Goal: Task Accomplishment & Management: Use online tool/utility

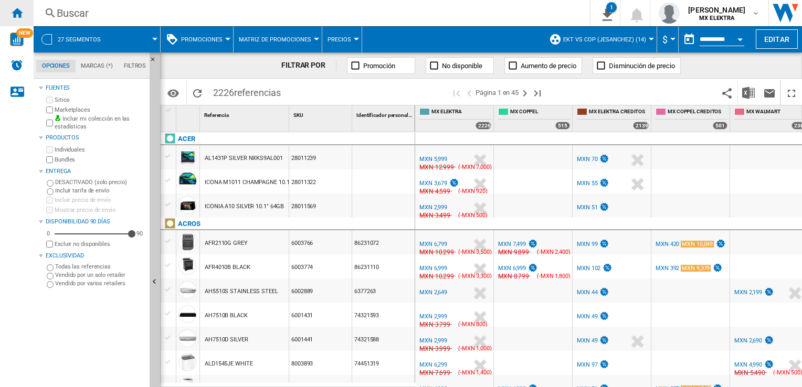
click at [23, 14] on ng-md-icon "Inicio" at bounding box center [16, 12] width 13 height 13
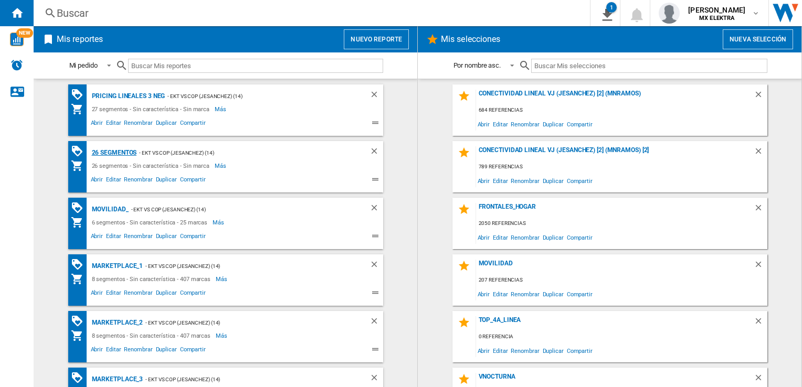
click at [107, 154] on div "26 segmentos" at bounding box center [113, 152] width 48 height 13
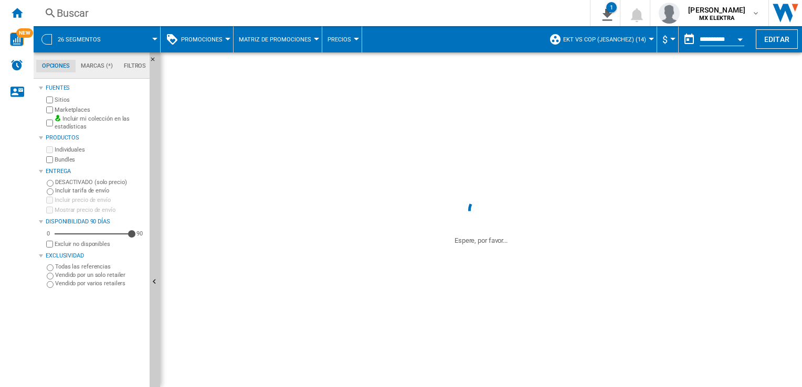
click at [48, 44] on div at bounding box center [46, 39] width 10 height 10
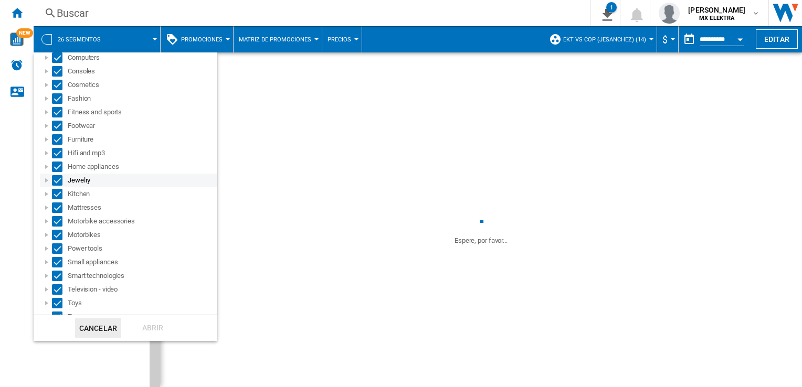
scroll to position [160, 0]
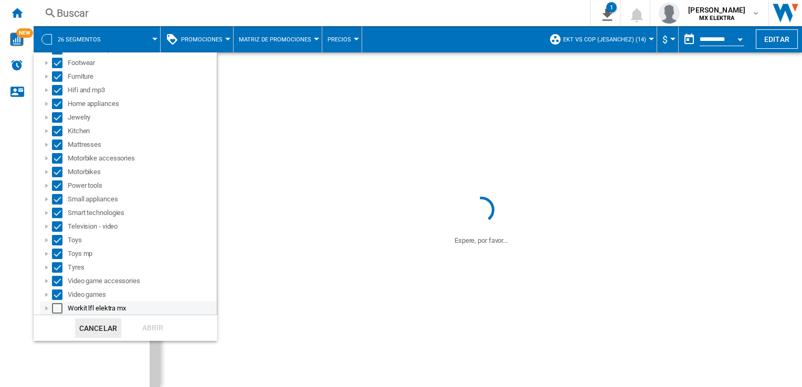
click at [52, 311] on div "Select" at bounding box center [57, 308] width 10 height 10
drag, startPoint x: 49, startPoint y: 367, endPoint x: 49, endPoint y: 341, distance: 26.2
click at [49, 371] on md-backdrop at bounding box center [401, 193] width 802 height 387
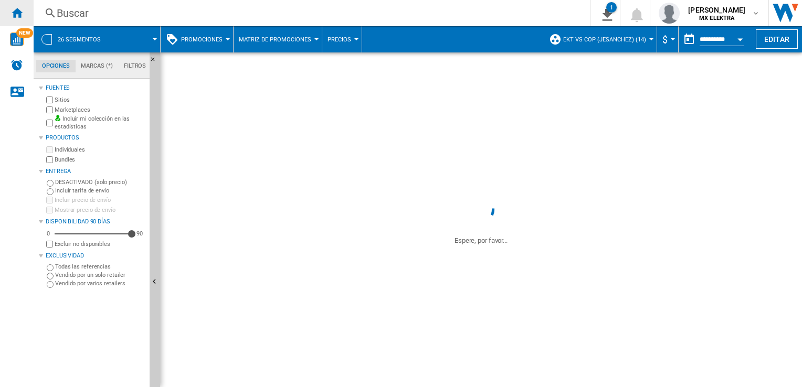
click at [18, 17] on ng-md-icon "Inicio" at bounding box center [16, 12] width 13 height 13
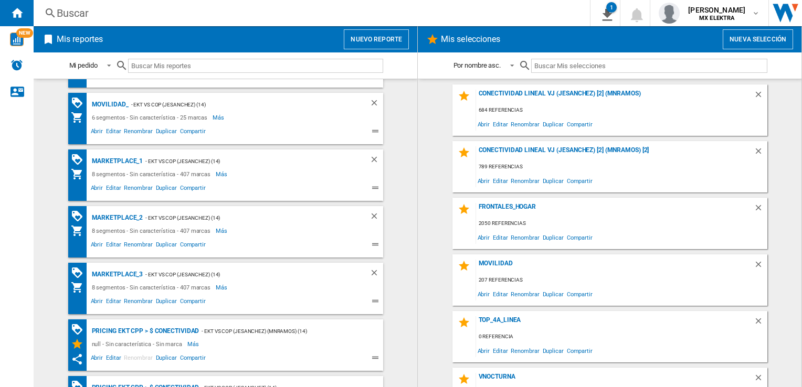
scroll to position [52, 0]
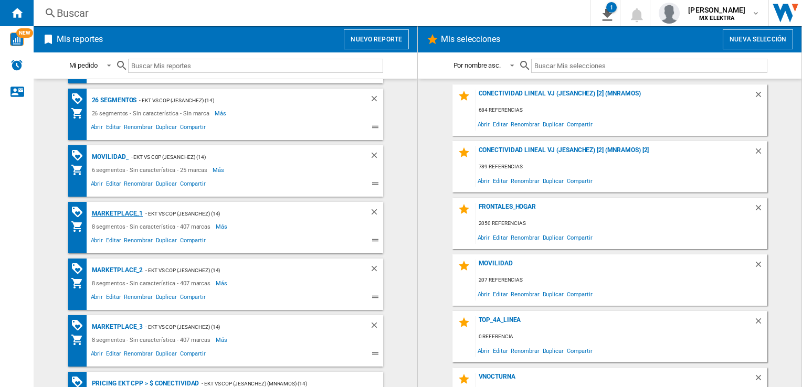
click at [111, 213] on div "MARKETPLACE_1" at bounding box center [116, 213] width 54 height 13
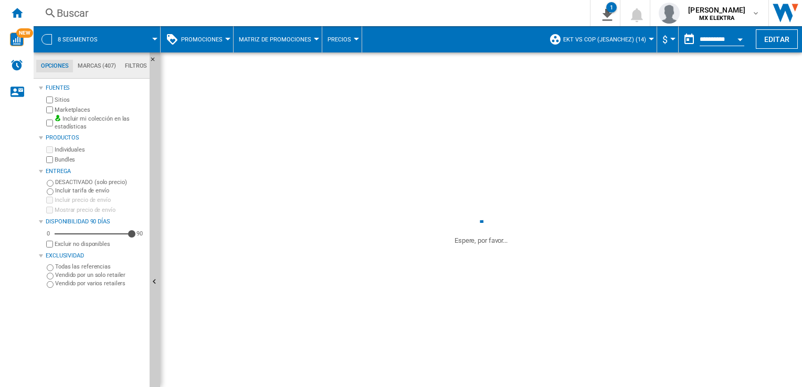
click at [77, 40] on span "8 segmentos" at bounding box center [78, 39] width 40 height 7
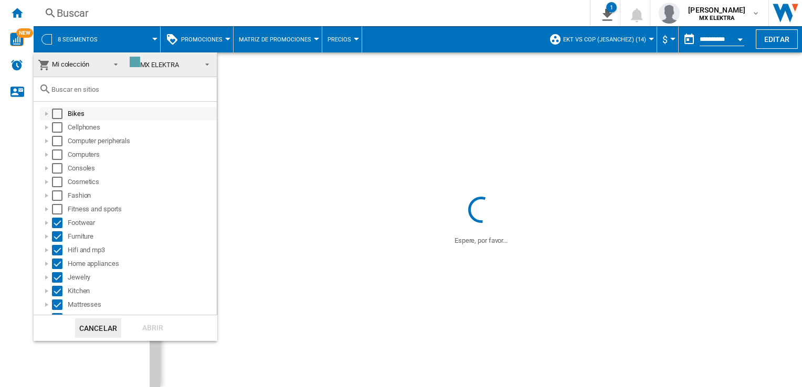
click at [58, 117] on div "Select" at bounding box center [57, 114] width 10 height 10
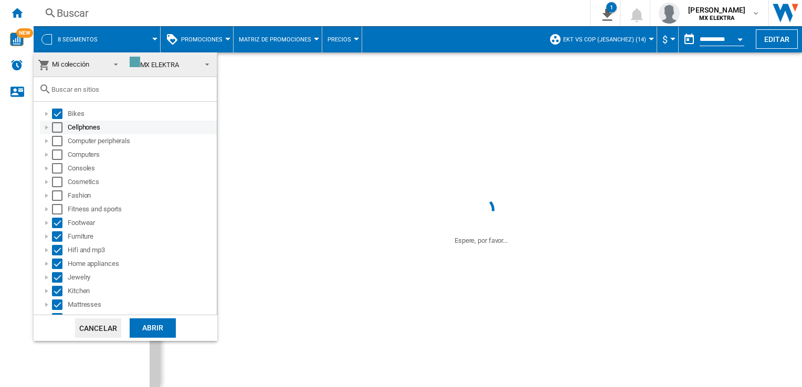
click at [58, 124] on div "Select" at bounding box center [57, 127] width 10 height 10
click at [58, 136] on div "Select" at bounding box center [57, 141] width 10 height 10
click at [58, 154] on div "Select" at bounding box center [57, 155] width 10 height 10
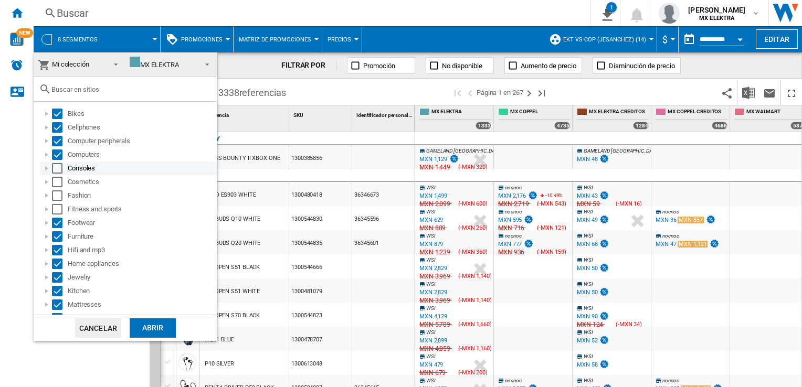
click at [60, 173] on div "Select" at bounding box center [57, 168] width 10 height 10
click at [58, 182] on div "Select" at bounding box center [57, 182] width 10 height 10
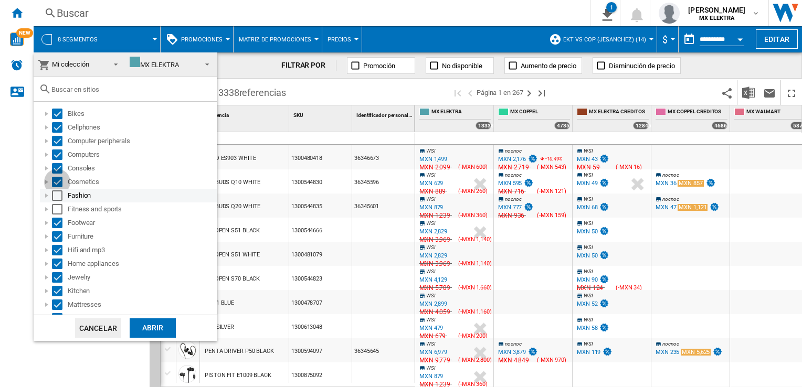
click at [58, 192] on div "Select" at bounding box center [57, 196] width 10 height 10
click at [57, 211] on div "Select" at bounding box center [57, 209] width 10 height 10
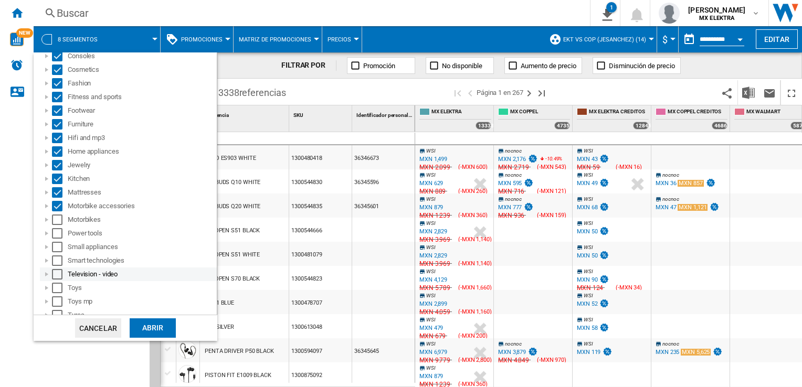
scroll to position [160, 0]
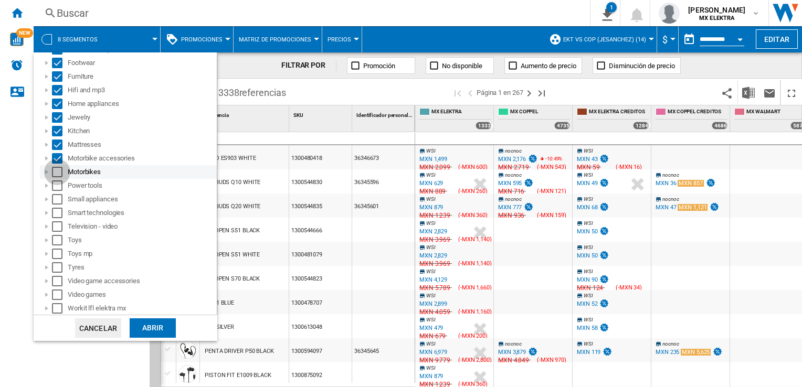
click at [55, 176] on div "Select" at bounding box center [57, 172] width 10 height 10
click at [59, 192] on div "Power tools" at bounding box center [128, 186] width 177 height 14
click at [59, 188] on div "Select" at bounding box center [57, 186] width 10 height 10
click at [59, 196] on div "Select" at bounding box center [57, 199] width 10 height 10
click at [58, 215] on div "Select" at bounding box center [57, 213] width 10 height 10
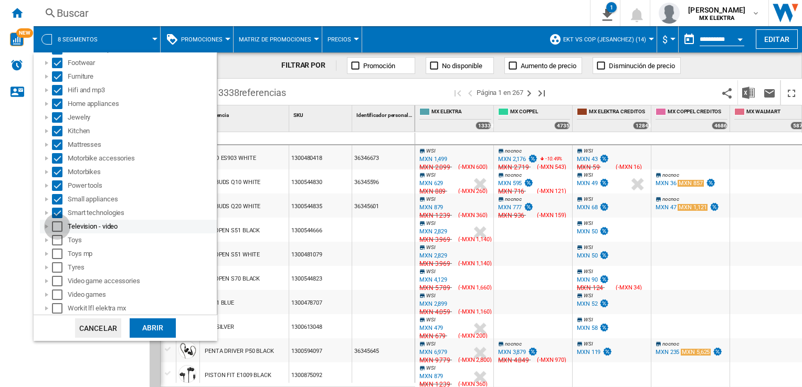
click at [58, 227] on div "Select" at bounding box center [57, 226] width 10 height 10
click at [57, 238] on div "Select" at bounding box center [57, 240] width 10 height 10
click at [57, 251] on div "Select" at bounding box center [57, 254] width 10 height 10
click at [57, 270] on div "Select" at bounding box center [57, 267] width 10 height 10
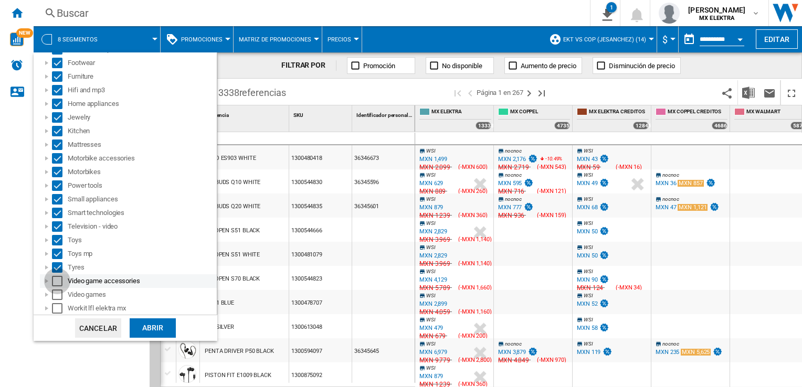
click at [57, 280] on div "Select" at bounding box center [57, 281] width 10 height 10
click at [57, 295] on div "Select" at bounding box center [57, 295] width 10 height 10
click at [57, 306] on div "Select" at bounding box center [57, 308] width 10 height 10
click at [150, 326] on div "Abrir" at bounding box center [153, 328] width 46 height 19
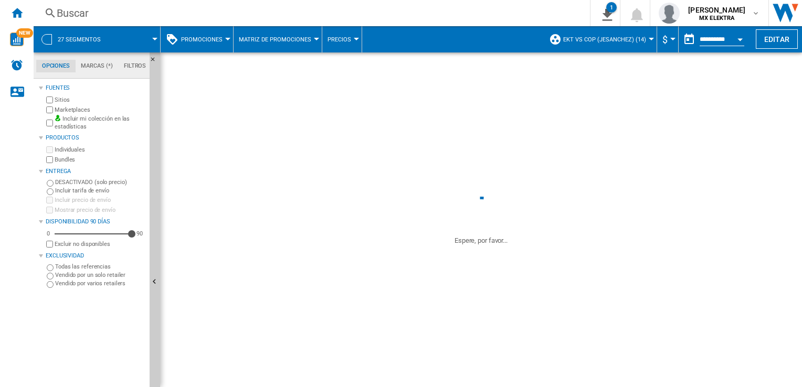
click at [43, 242] on div "Fuentes Sitios Marketplaces Incluir mi colección en las estadísticas Productos …" at bounding box center [92, 184] width 107 height 207
click at [76, 37] on span "27 segmentos" at bounding box center [79, 39] width 43 height 7
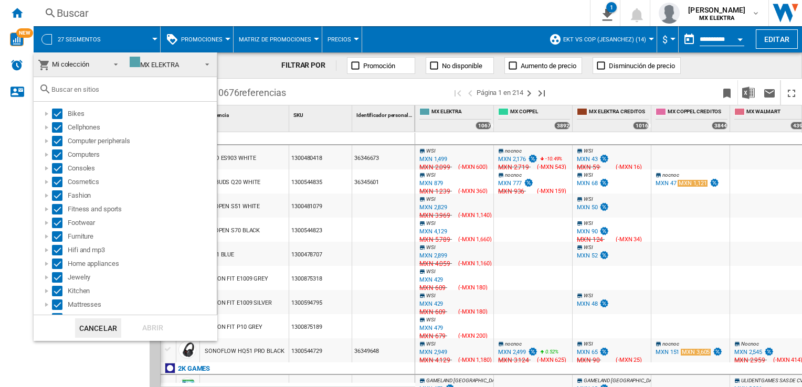
click at [9, 254] on md-backdrop at bounding box center [401, 193] width 802 height 387
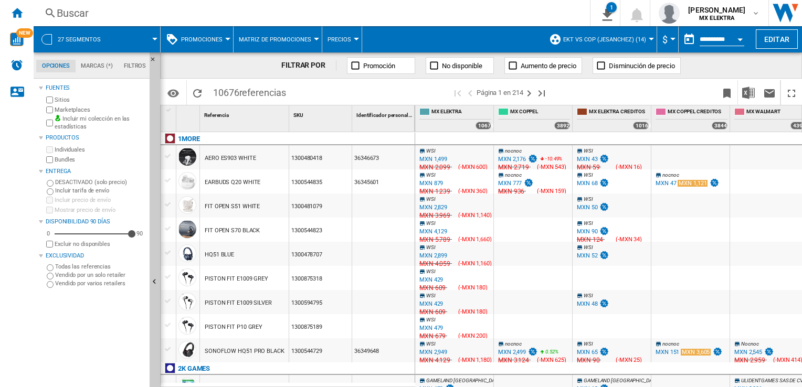
drag, startPoint x: 223, startPoint y: 95, endPoint x: 237, endPoint y: 93, distance: 14.8
click at [237, 93] on span "10676 referencias" at bounding box center [249, 91] width 83 height 22
drag, startPoint x: 237, startPoint y: 93, endPoint x: 220, endPoint y: 94, distance: 16.8
click at [220, 94] on span "10676 referencias" at bounding box center [249, 91] width 83 height 22
click at [209, 96] on span "10676 referencias" at bounding box center [249, 91] width 83 height 22
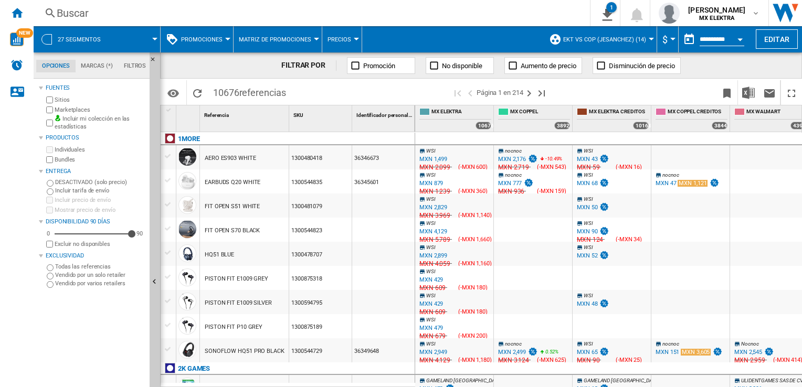
click at [220, 96] on span "10676 referencias" at bounding box center [249, 91] width 83 height 22
click at [215, 95] on span "10676 referencias" at bounding box center [249, 91] width 83 height 22
drag, startPoint x: 224, startPoint y: 89, endPoint x: 208, endPoint y: 90, distance: 16.3
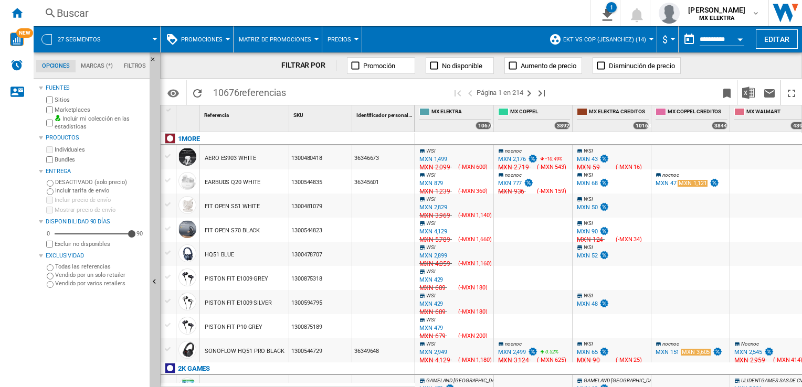
click at [208, 90] on span "10676 referencias" at bounding box center [249, 91] width 83 height 22
drag, startPoint x: 208, startPoint y: 90, endPoint x: 226, endPoint y: 92, distance: 18.0
click at [226, 92] on span "10676 referencias" at bounding box center [249, 91] width 83 height 22
click at [223, 91] on span "10676 referencias" at bounding box center [249, 91] width 83 height 22
drag, startPoint x: 223, startPoint y: 91, endPoint x: 236, endPoint y: 93, distance: 13.3
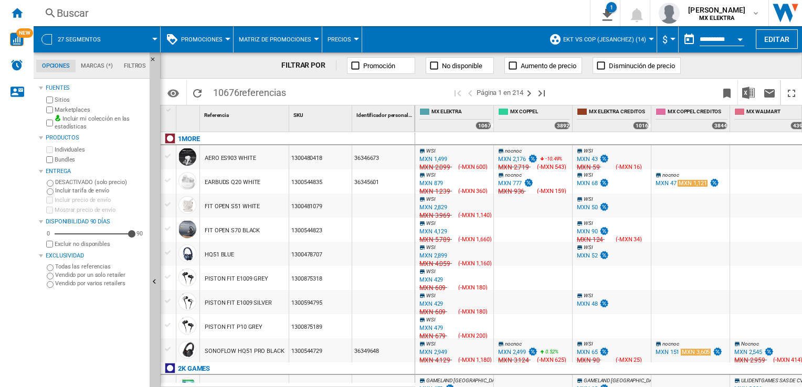
click at [236, 93] on span "10676 referencias" at bounding box center [249, 91] width 83 height 22
click at [81, 329] on div "Fuentes Sitios Marketplaces Incluir mi colección en las estadísticas Productos …" at bounding box center [92, 234] width 107 height 306
click at [67, 342] on div "Fuentes Sitios Marketplaces Incluir mi colección en las estadísticas Productos …" at bounding box center [92, 234] width 107 height 306
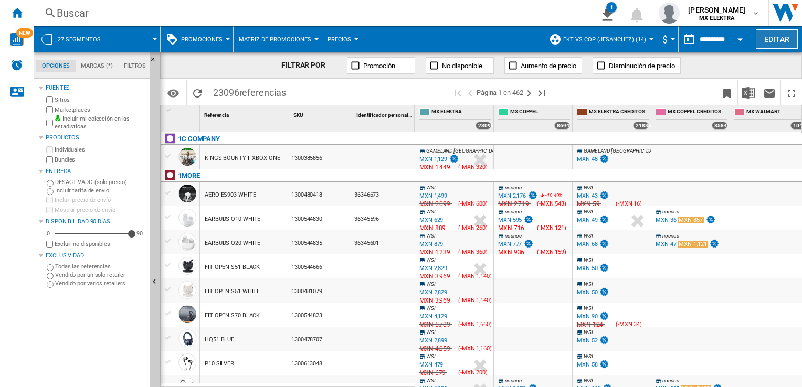
click at [783, 41] on button "Editar" at bounding box center [777, 38] width 42 height 19
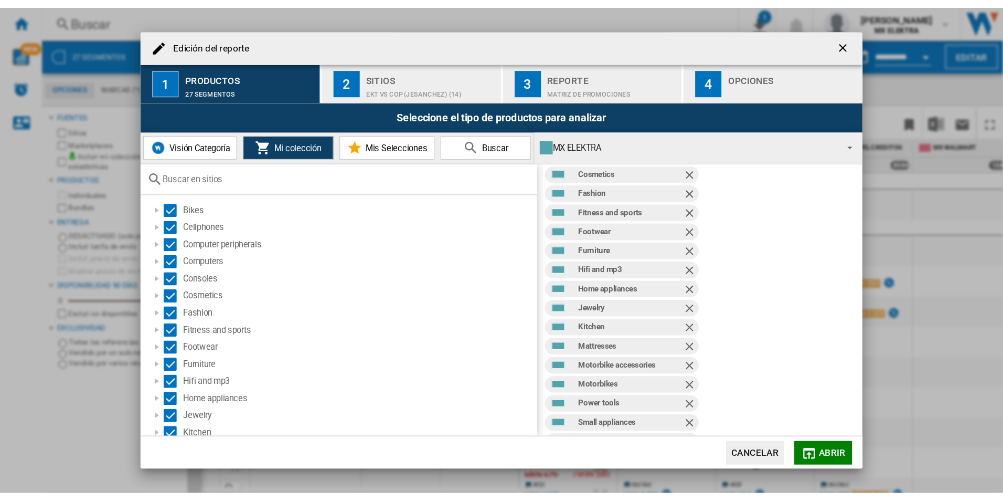
scroll to position [93, 0]
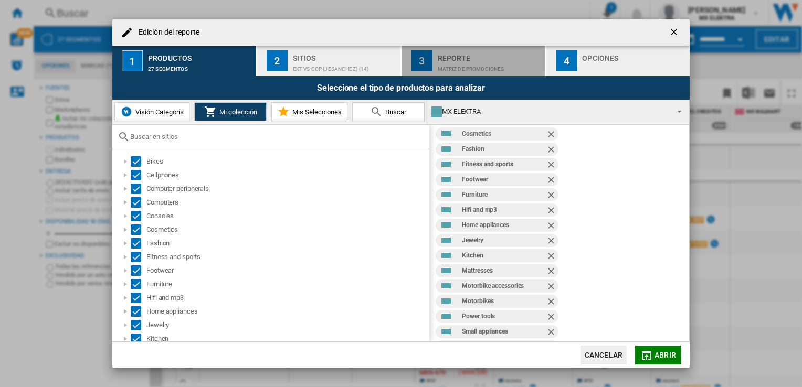
click at [430, 51] on div "3" at bounding box center [421, 60] width 21 height 21
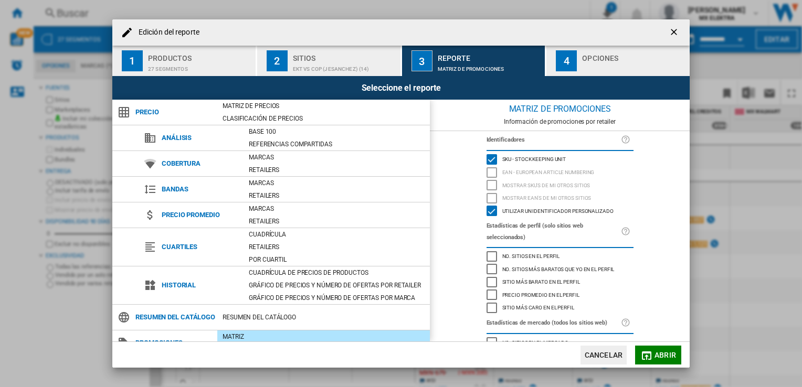
click at [583, 65] on div "button" at bounding box center [633, 66] width 103 height 11
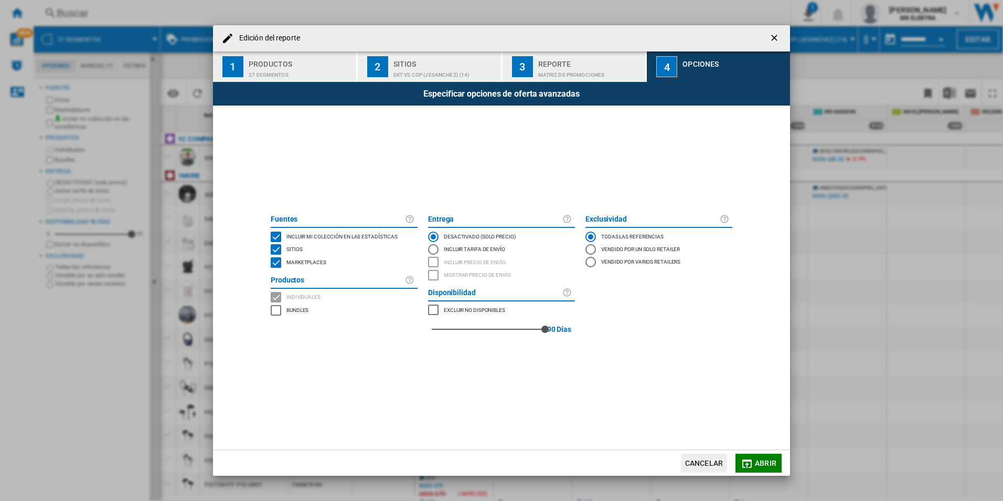
click at [763, 30] on div "Edición del reporte" at bounding box center [501, 38] width 577 height 26
click at [766, 32] on button "button" at bounding box center [775, 38] width 21 height 21
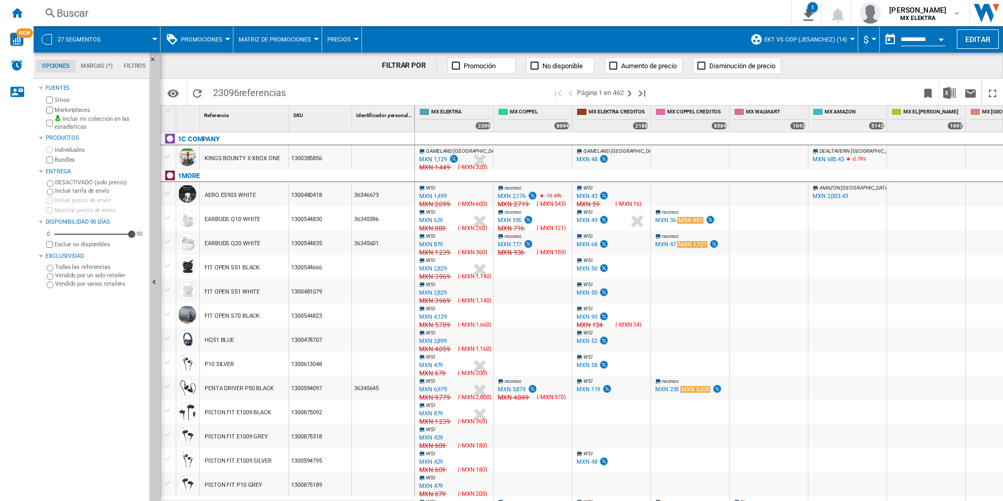
click at [774, 33] on button "EKT vs Cop (jesanchez) (14)" at bounding box center [809, 39] width 88 height 26
